Goal: Feedback & Contribution: Leave review/rating

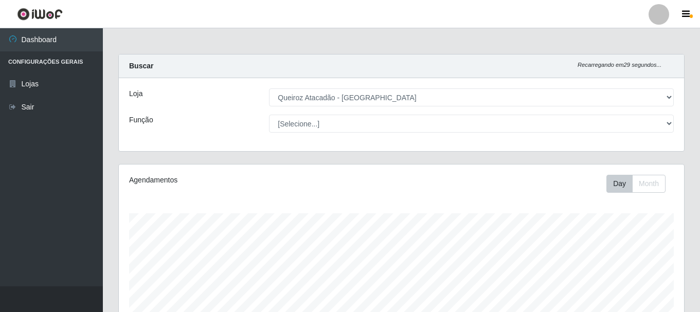
select select "464"
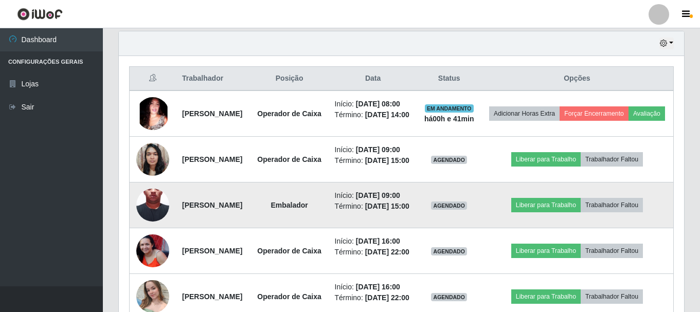
scroll to position [342, 0]
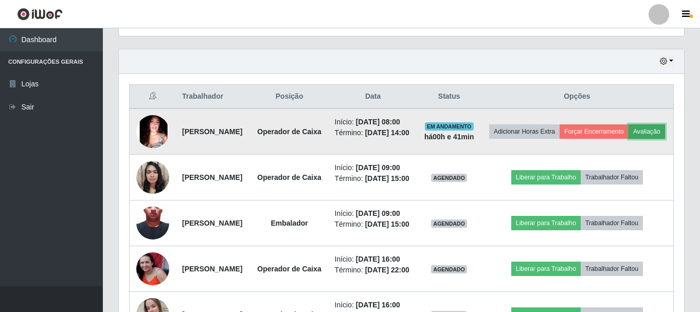
click at [629, 139] on button "Avaliação" at bounding box center [647, 131] width 37 height 14
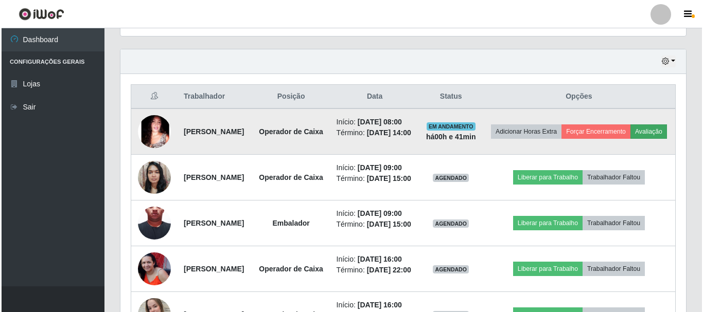
scroll to position [213, 560]
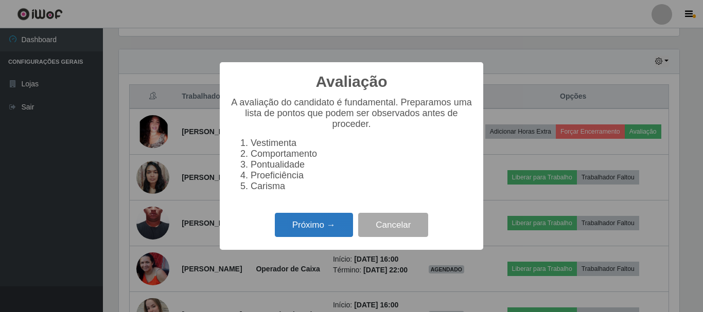
click at [307, 236] on button "Próximo →" at bounding box center [314, 225] width 78 height 24
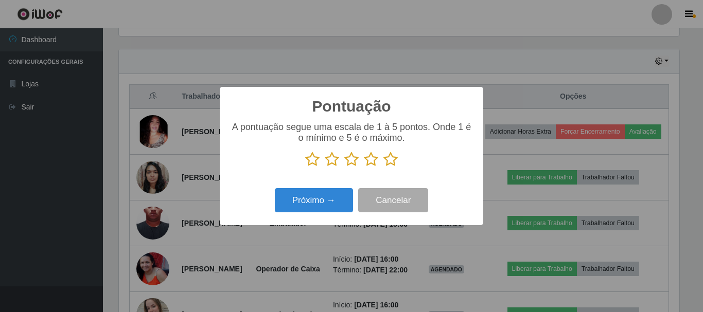
scroll to position [514235, 513888]
click at [312, 162] on icon at bounding box center [312, 159] width 14 height 15
click at [305, 167] on input "radio" at bounding box center [305, 167] width 0 height 0
click at [310, 205] on button "Próximo →" at bounding box center [314, 200] width 78 height 24
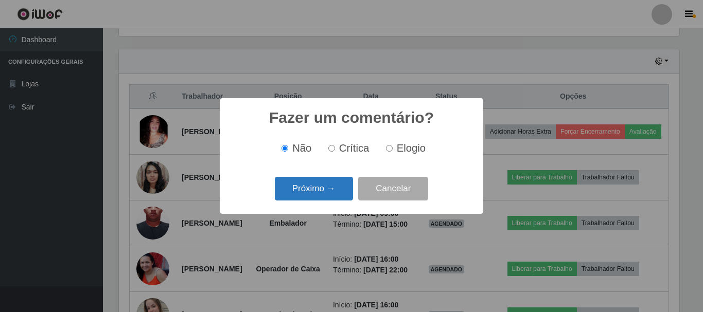
click at [315, 182] on button "Próximo →" at bounding box center [314, 189] width 78 height 24
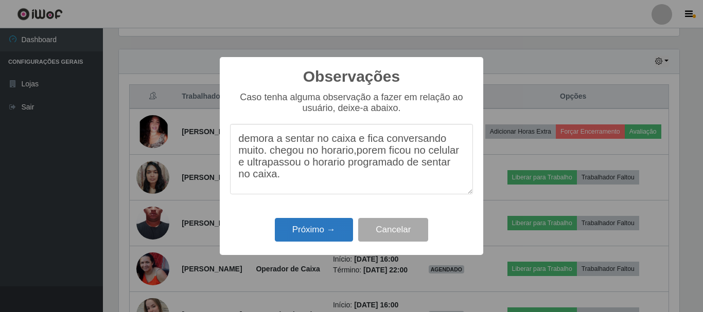
type textarea "demora a sentar no caixa e fica conversando muito. chegou no horario,porem fico…"
drag, startPoint x: 333, startPoint y: 226, endPoint x: 336, endPoint y: 221, distance: 6.3
click at [333, 226] on button "Próximo →" at bounding box center [314, 230] width 78 height 24
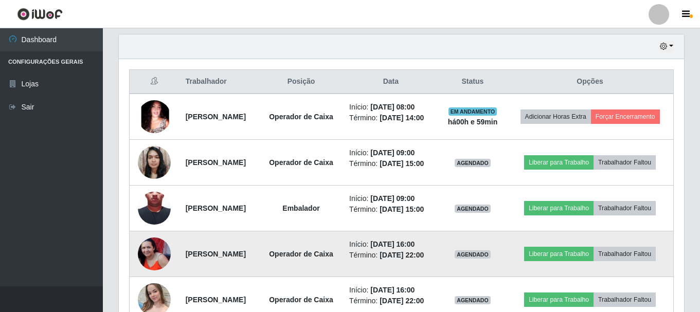
scroll to position [445, 0]
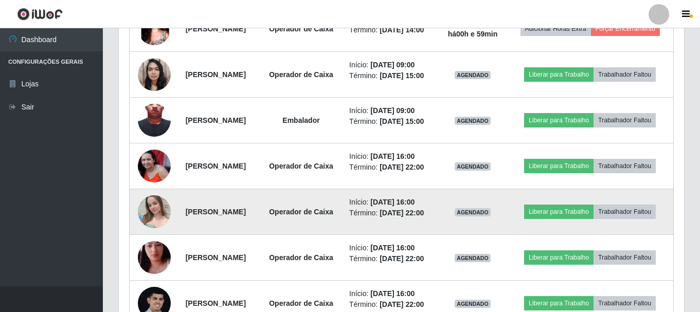
click at [499, 235] on td "AGENDADO" at bounding box center [473, 212] width 68 height 46
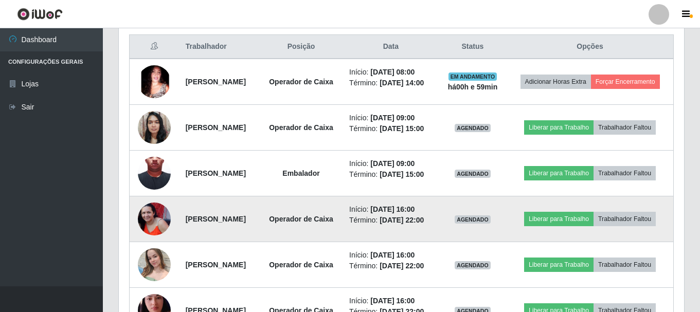
scroll to position [342, 0]
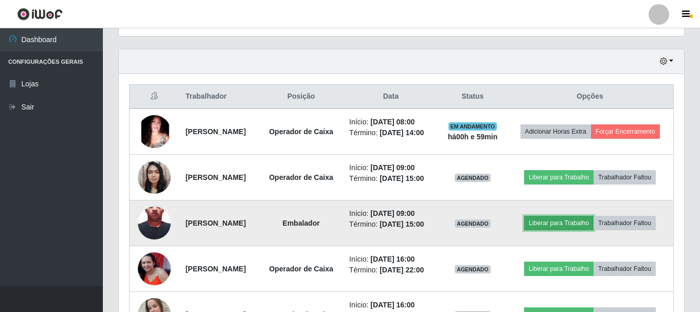
click at [575, 230] on button "Liberar para Trabalho" at bounding box center [558, 223] width 69 height 14
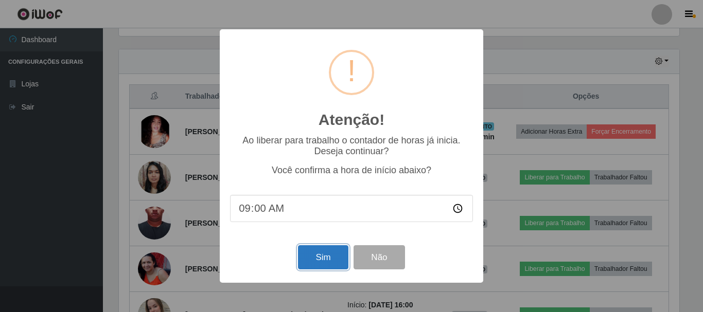
click at [331, 256] on button "Sim" at bounding box center [323, 257] width 50 height 24
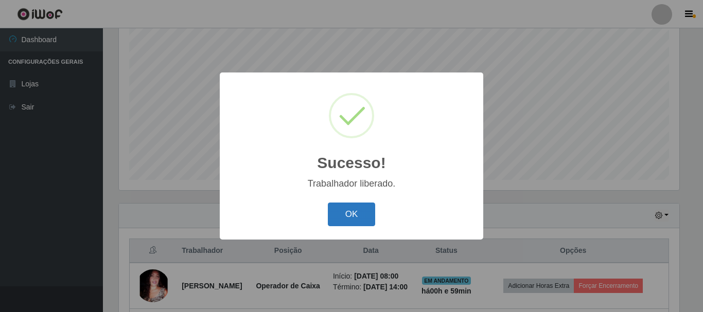
click at [372, 222] on button "OK" at bounding box center [352, 215] width 48 height 24
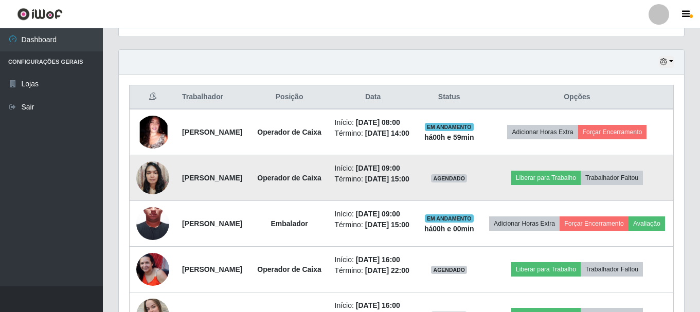
scroll to position [342, 0]
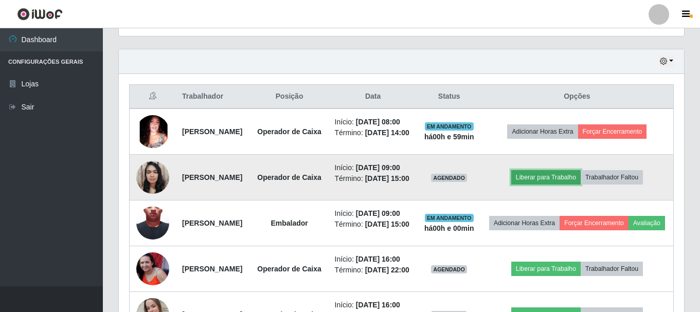
click at [573, 185] on button "Liberar para Trabalho" at bounding box center [545, 177] width 69 height 14
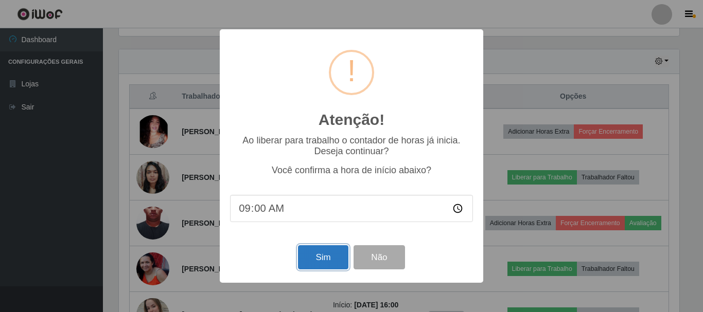
click at [336, 267] on button "Sim" at bounding box center [323, 257] width 50 height 24
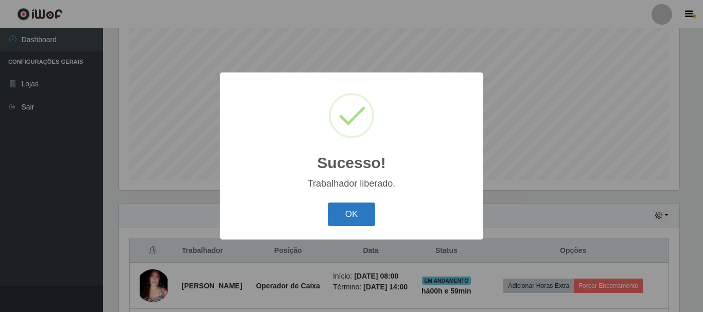
click at [346, 215] on button "OK" at bounding box center [352, 215] width 48 height 24
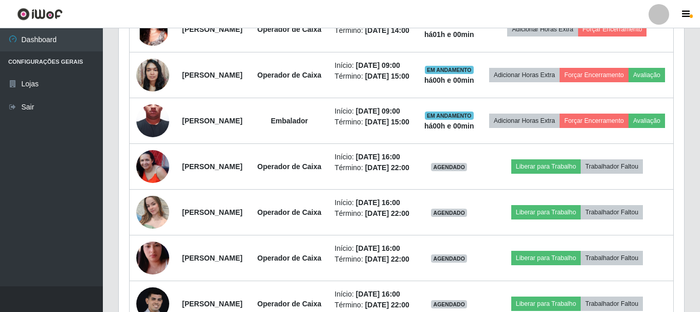
scroll to position [445, 0]
